Goal: Task Accomplishment & Management: Manage account settings

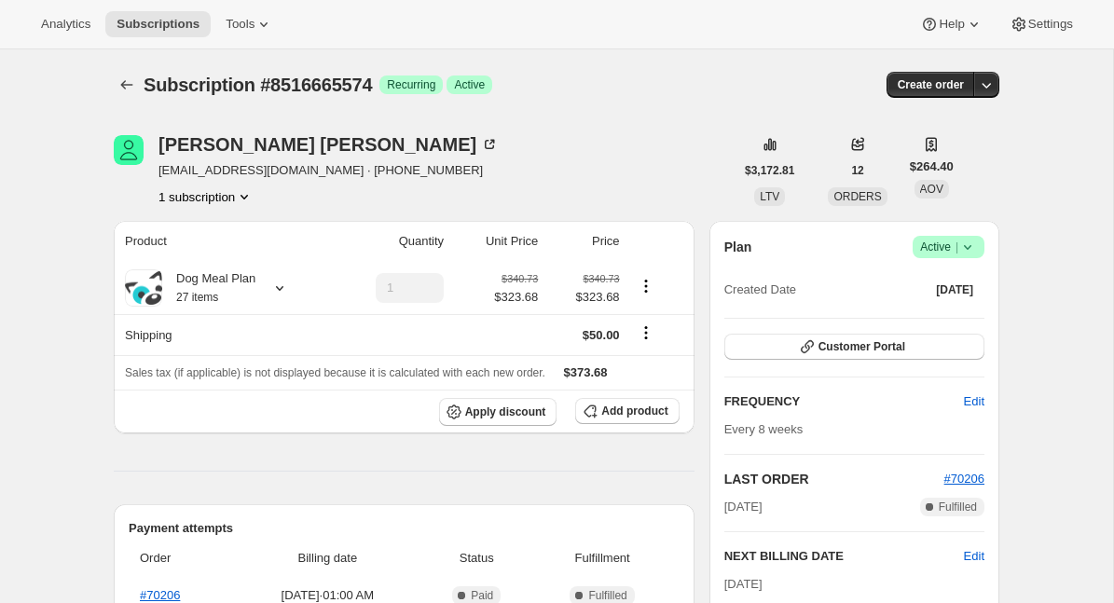
click at [974, 246] on icon at bounding box center [967, 247] width 19 height 19
click at [950, 280] on span "Pause subscription" at bounding box center [941, 284] width 103 height 14
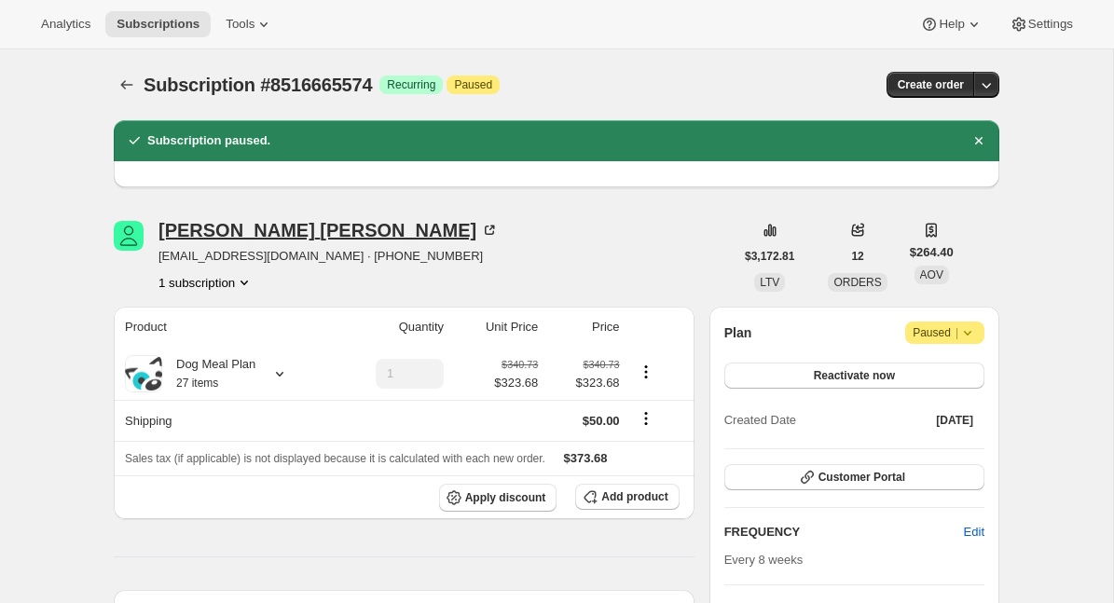
click at [272, 232] on div "[PERSON_NAME]" at bounding box center [328, 230] width 340 height 19
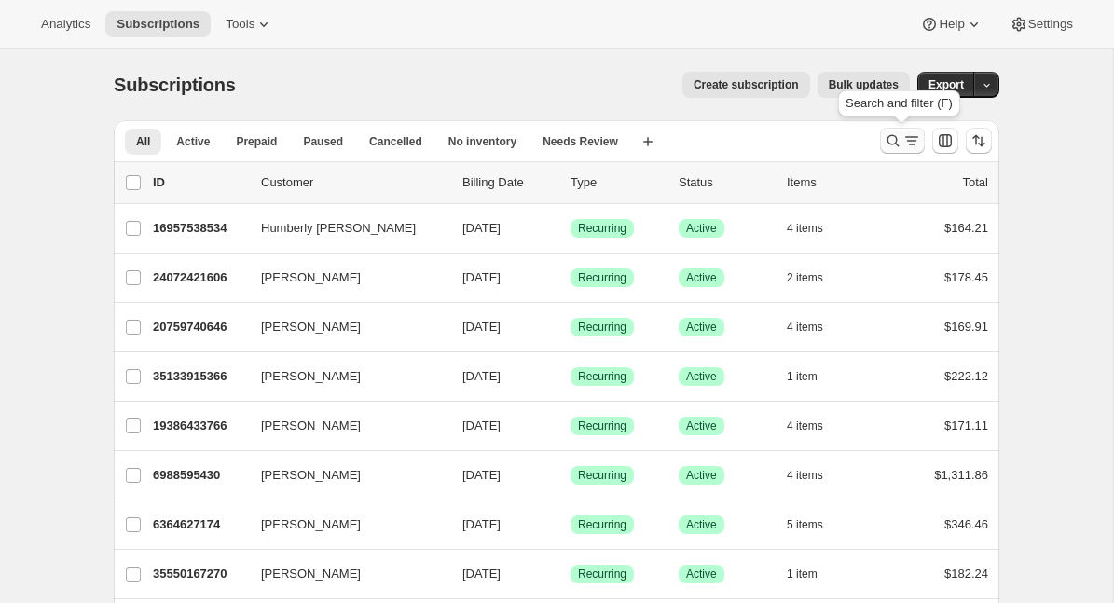
click at [893, 134] on icon "Search and filter results" at bounding box center [893, 140] width 19 height 19
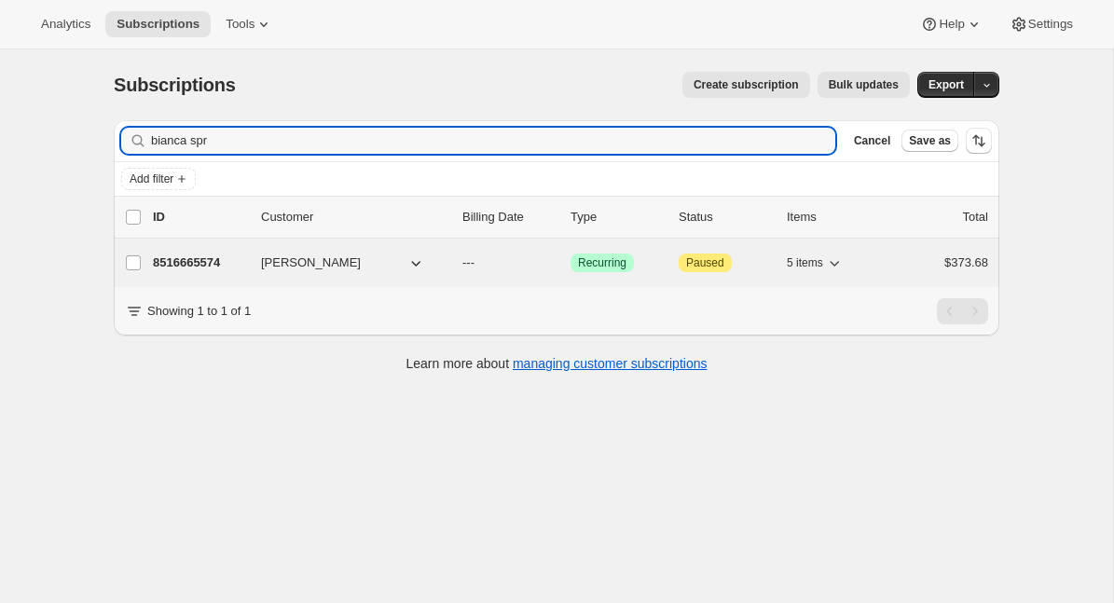
type input "bianca spr"
click at [220, 262] on p "8516665574" at bounding box center [199, 263] width 93 height 19
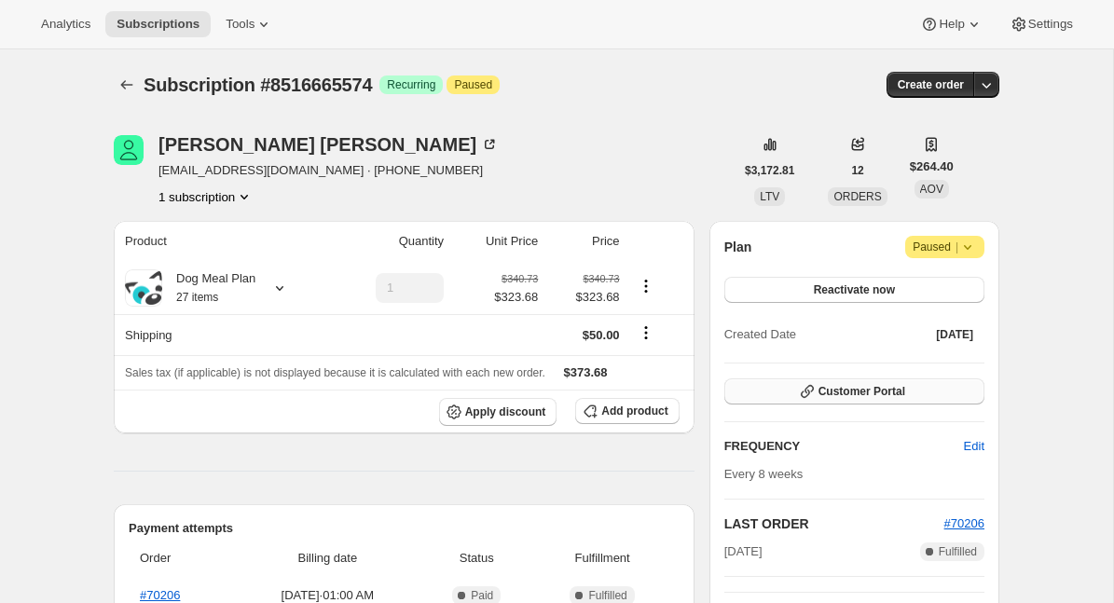
click at [859, 381] on button "Customer Portal" at bounding box center [854, 391] width 260 height 26
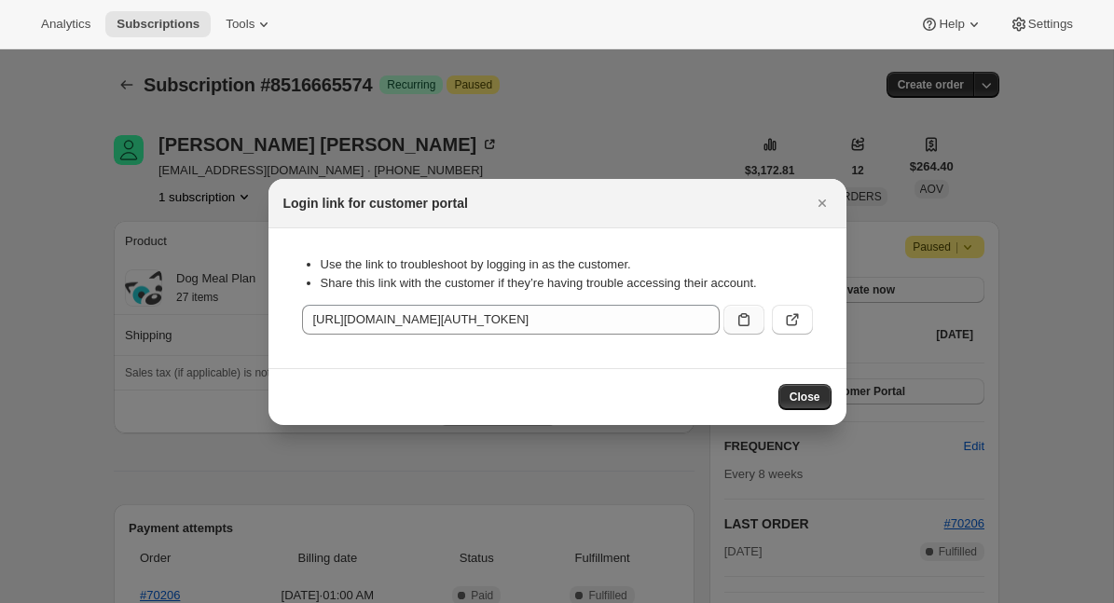
click at [745, 320] on icon ":rc9:" at bounding box center [743, 319] width 19 height 19
